Goal: Task Accomplishment & Management: Use online tool/utility

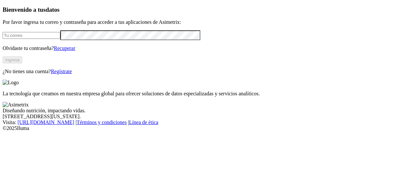
type input "[EMAIL_ADDRESS][DOMAIN_NAME]"
click at [22, 63] on button "Ingresa" at bounding box center [13, 59] width 20 height 7
